Goal: Task Accomplishment & Management: Manage account settings

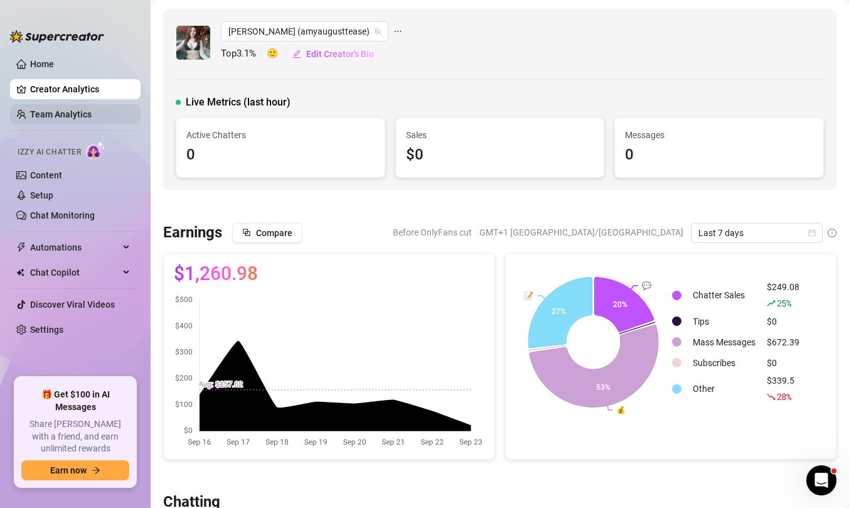
click at [91, 117] on link "Team Analytics" at bounding box center [61, 114] width 62 height 10
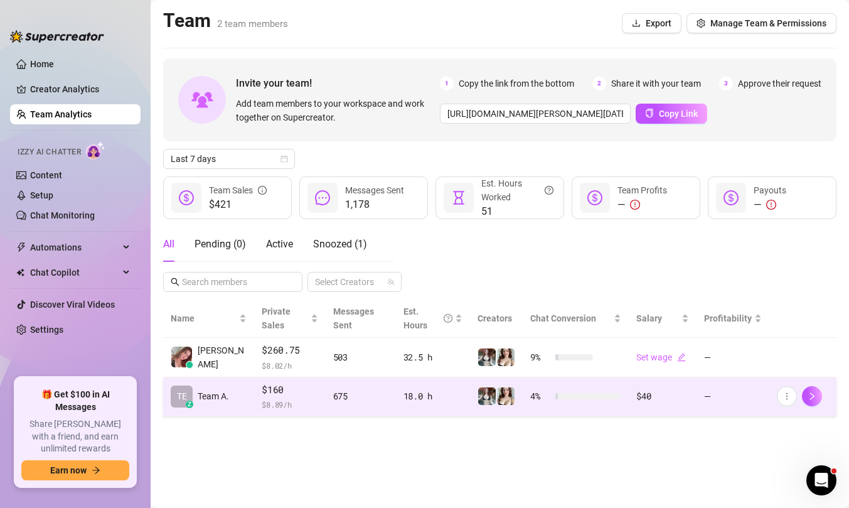
click at [306, 398] on span "$ 8.89 /h" at bounding box center [290, 404] width 56 height 13
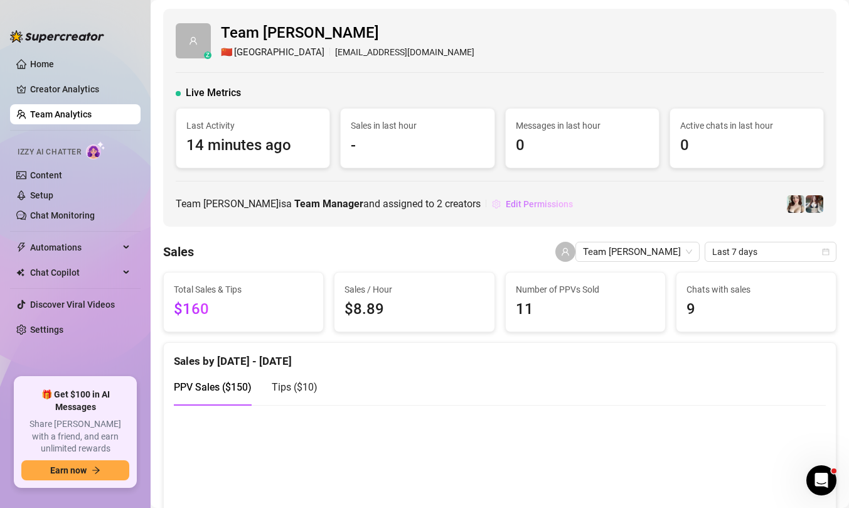
click at [506, 206] on span "Edit Permissions" at bounding box center [539, 204] width 67 height 10
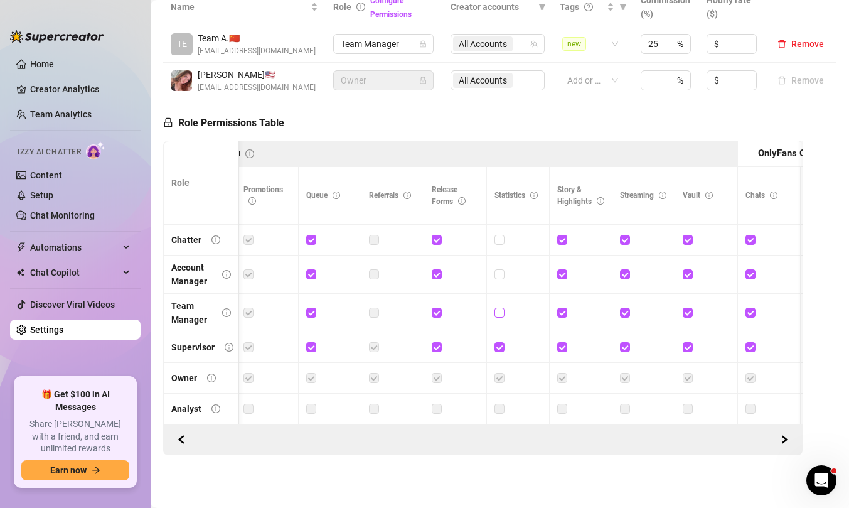
click at [500, 313] on input "checkbox" at bounding box center [499, 312] width 9 height 9
checkbox input "true"
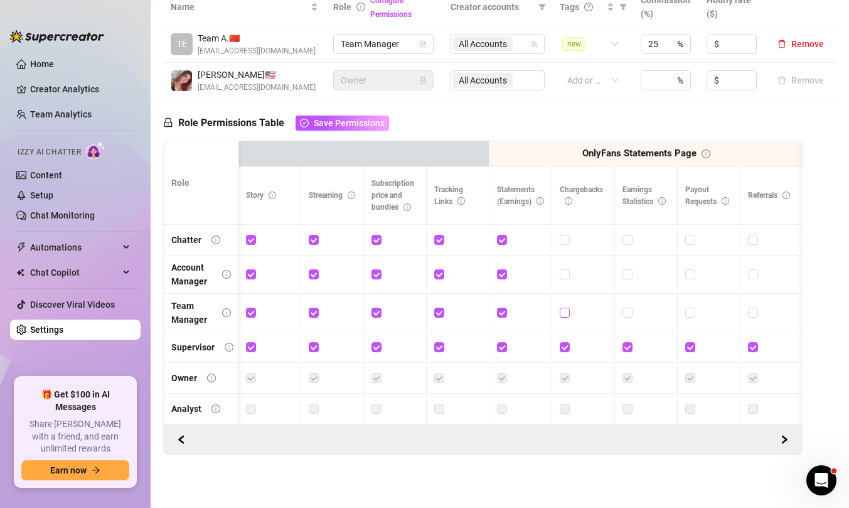
click at [561, 315] on input "checkbox" at bounding box center [564, 312] width 9 height 9
checkbox input "true"
click at [628, 314] on input "checkbox" at bounding box center [627, 312] width 9 height 9
checkbox input "true"
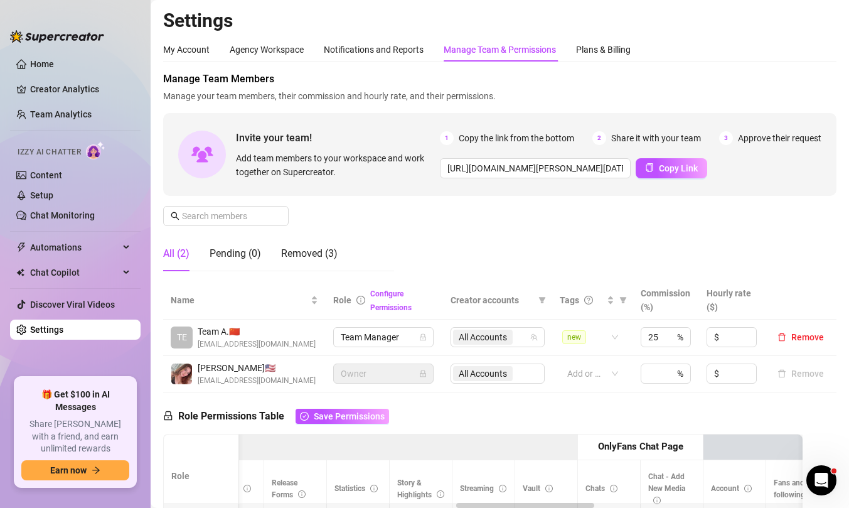
scroll to position [294, 0]
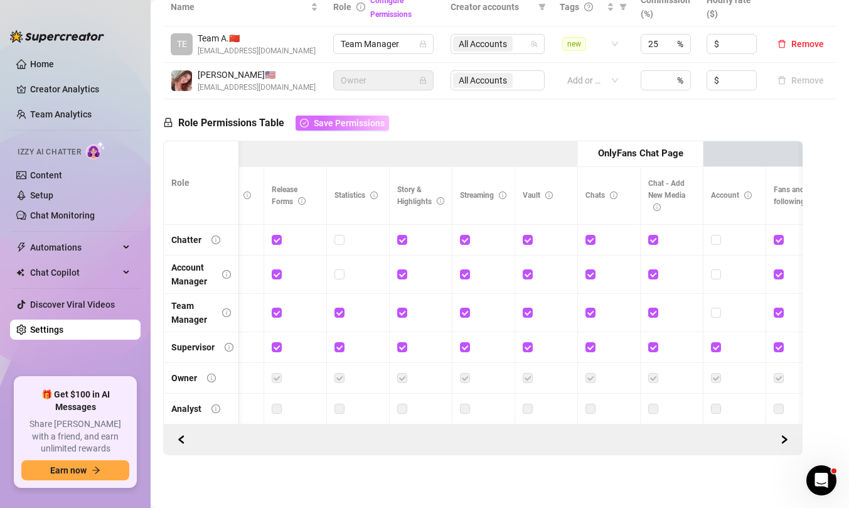
click at [358, 119] on span "Save Permissions" at bounding box center [349, 123] width 71 height 10
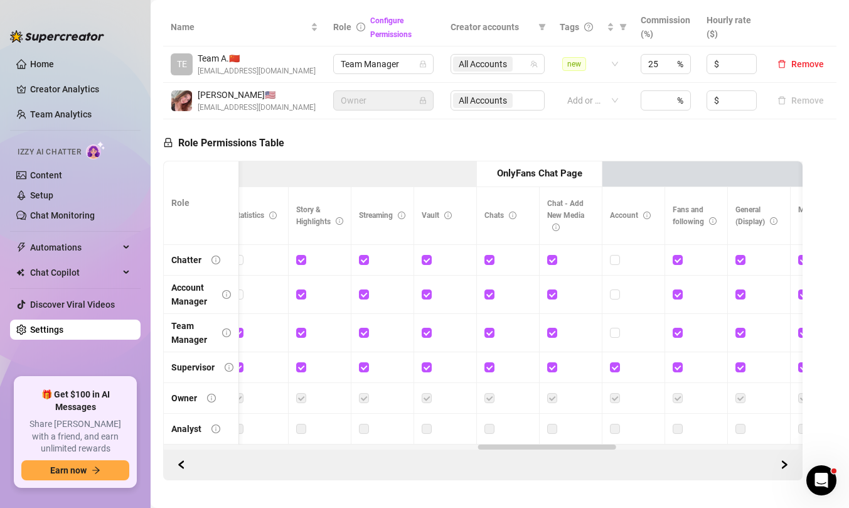
scroll to position [0, 0]
